Goal: Task Accomplishment & Management: Manage account settings

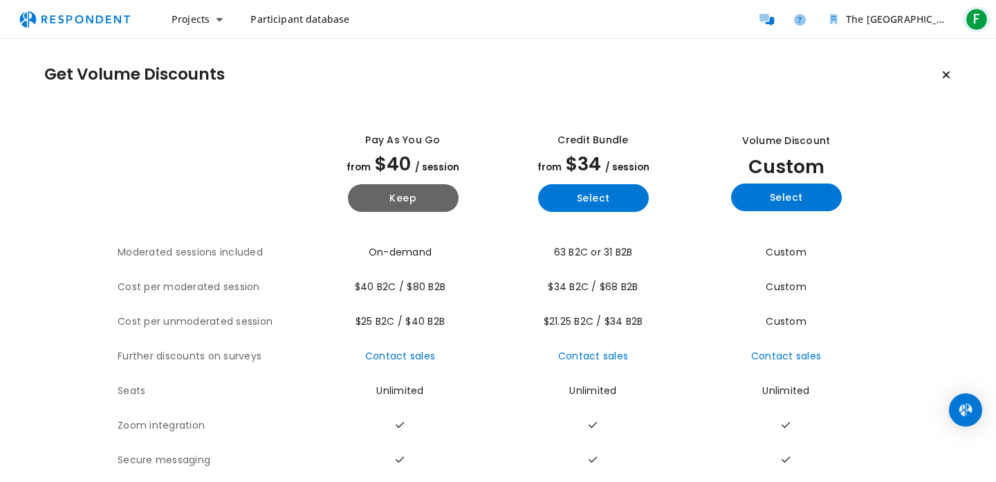
click at [975, 16] on span "F" at bounding box center [977, 19] width 22 height 22
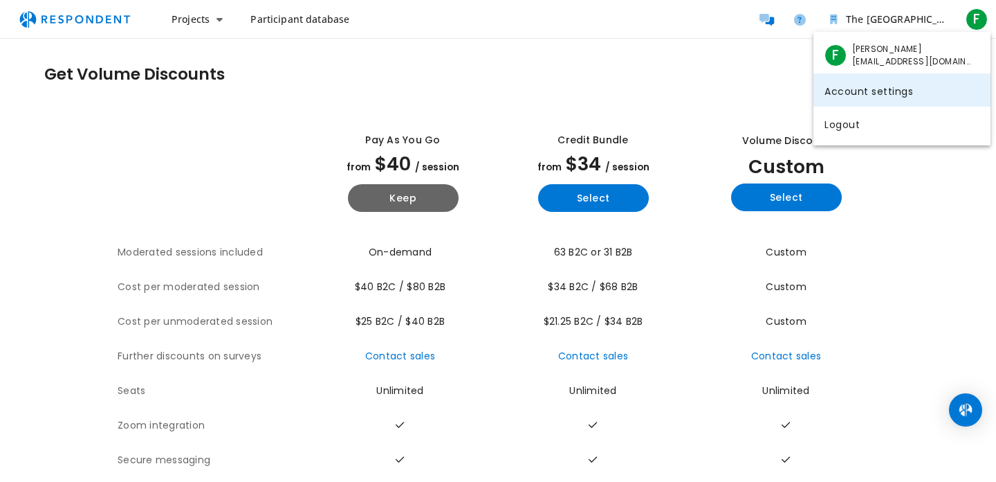
click at [905, 86] on link "Account settings" at bounding box center [902, 89] width 177 height 33
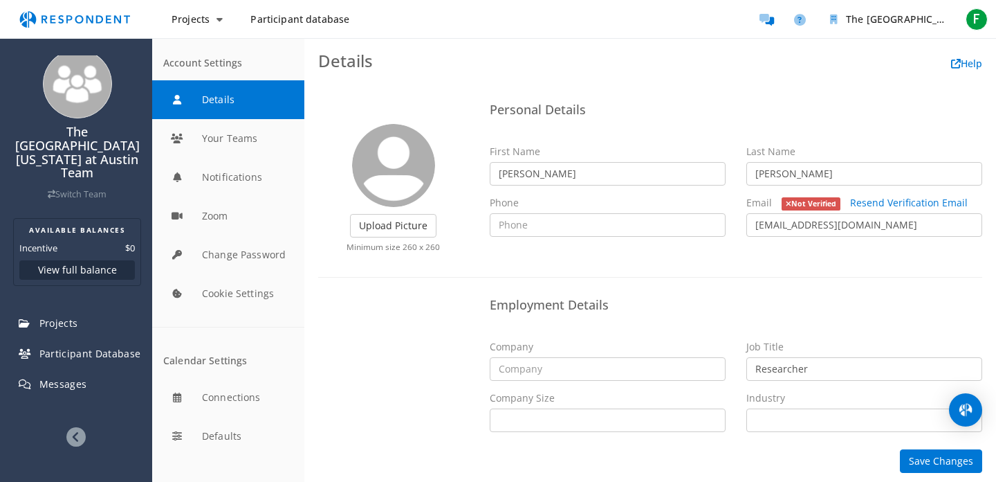
click at [120, 20] on img "Main navigation" at bounding box center [74, 19] width 127 height 26
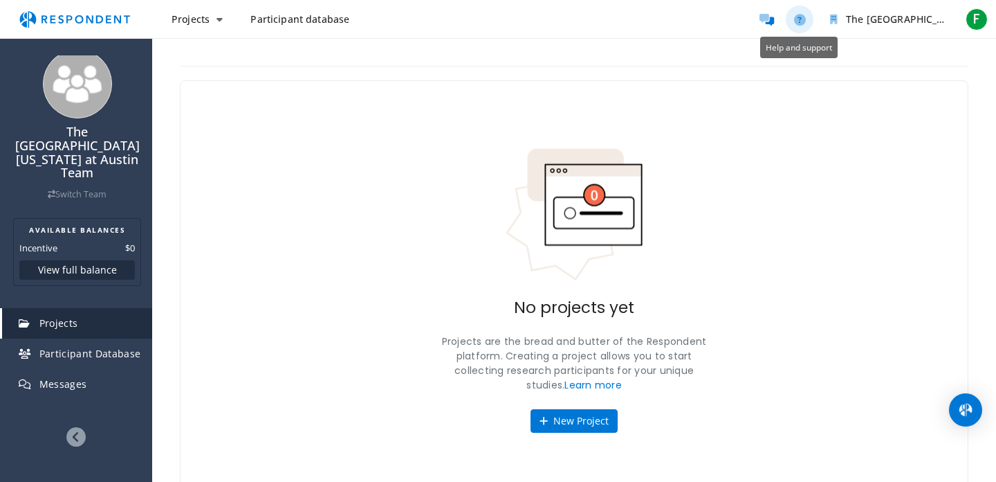
click at [805, 22] on link "Help and support" at bounding box center [800, 20] width 28 height 28
